Goal: Register for event/course

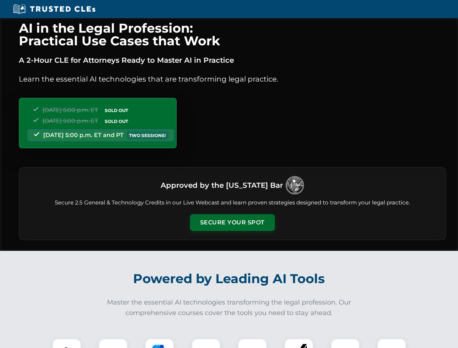
click at [232, 223] on button "Secure Your Spot" at bounding box center [232, 222] width 85 height 17
click at [67, 344] on img at bounding box center [66, 353] width 21 height 21
click at [113, 344] on div at bounding box center [113, 353] width 29 height 29
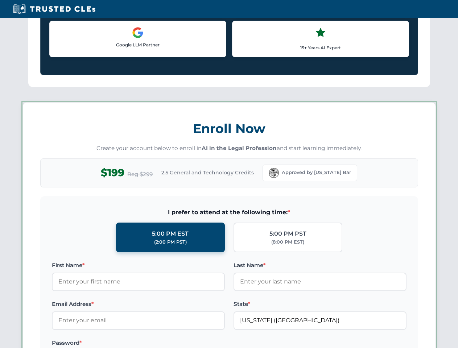
click at [206, 344] on label "Password *" at bounding box center [138, 343] width 173 height 9
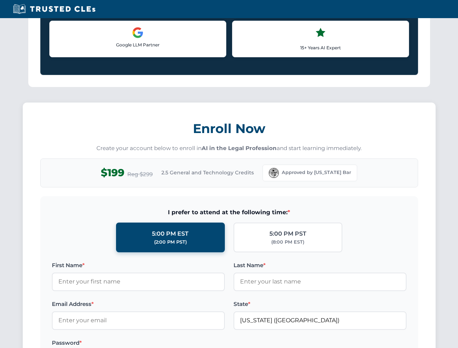
scroll to position [712, 0]
